Goal: Information Seeking & Learning: Learn about a topic

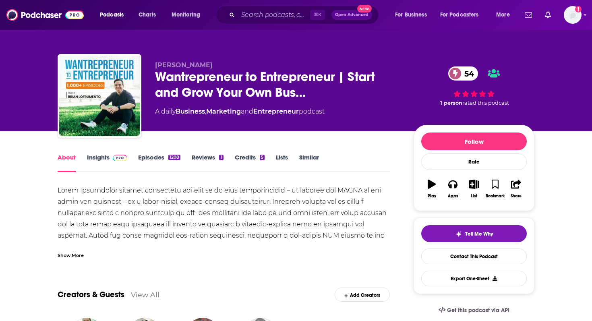
click at [105, 158] on link "Insights" at bounding box center [107, 162] width 40 height 19
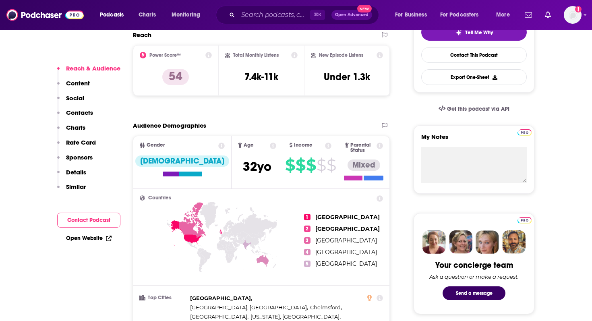
scroll to position [78, 0]
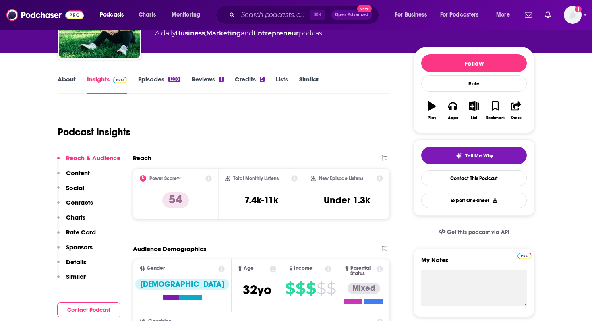
click at [69, 81] on link "About" at bounding box center [67, 84] width 18 height 19
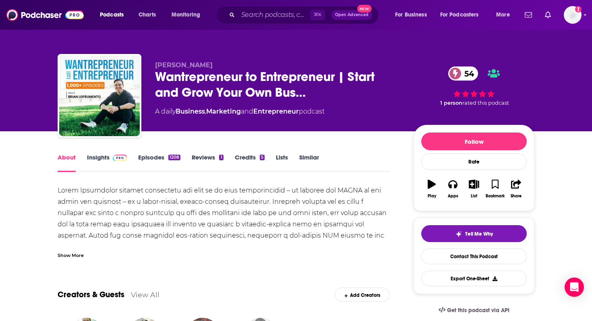
click at [66, 256] on div "Show More" at bounding box center [71, 255] width 26 height 8
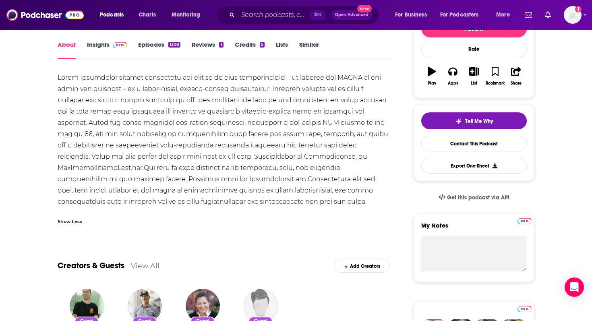
scroll to position [126, 0]
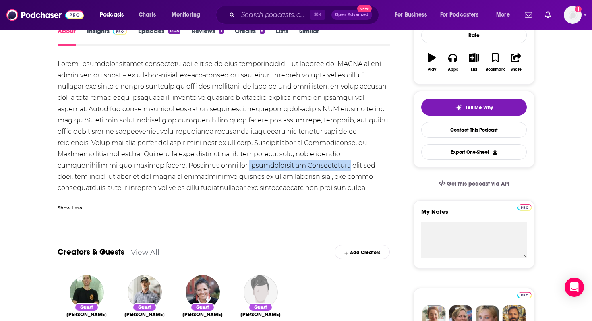
drag, startPoint x: 236, startPoint y: 165, endPoint x: 336, endPoint y: 166, distance: 100.3
click at [337, 166] on div at bounding box center [224, 125] width 332 height 135
copy div "Wantrepreneur to Entrepreneur"
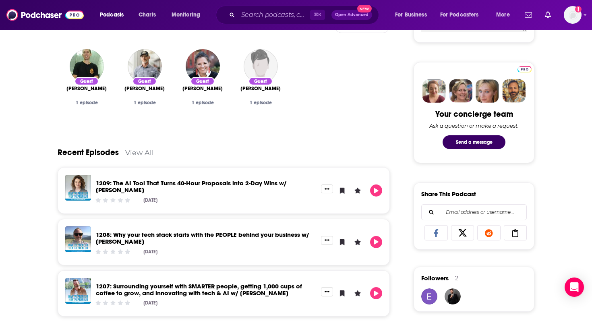
scroll to position [379, 0]
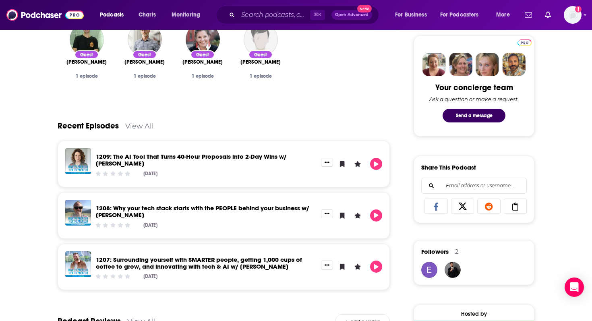
click at [248, 160] on link "1209: The AI Tool That Turns 40-Hour Proposals into 2-Day Wins w/ Shelley Simki…" at bounding box center [191, 160] width 191 height 14
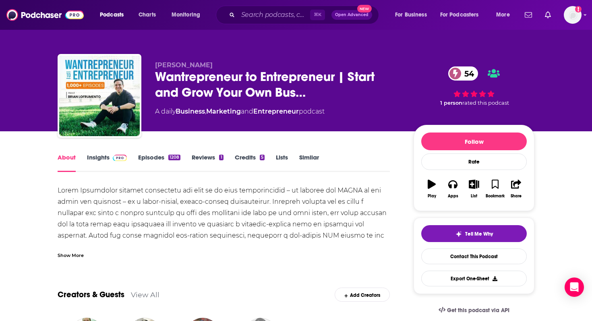
click at [112, 156] on span at bounding box center [118, 157] width 17 height 8
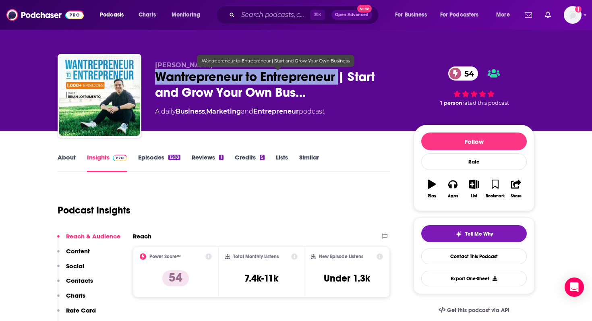
drag, startPoint x: 157, startPoint y: 75, endPoint x: 338, endPoint y: 78, distance: 180.9
click at [338, 78] on span "Wantrepreneur to Entrepreneur | Start and Grow Your Own Bus…" at bounding box center [278, 84] width 246 height 31
copy h2 "Wantrepreneur to Entrepreneur"
